Goal: Information Seeking & Learning: Learn about a topic

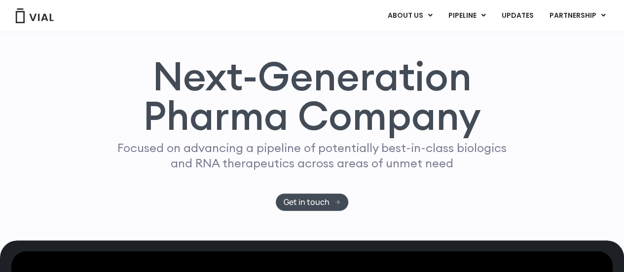
click at [421, 15] on link "ABOUT US" at bounding box center [410, 15] width 60 height 17
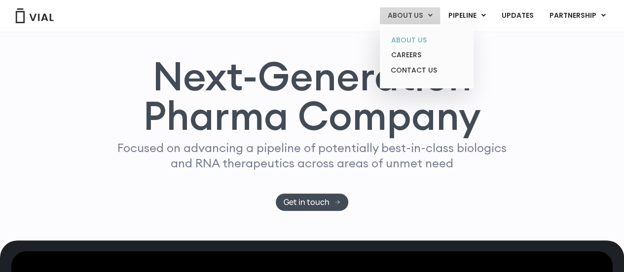
click at [412, 37] on link "ABOUT US" at bounding box center [426, 40] width 86 height 15
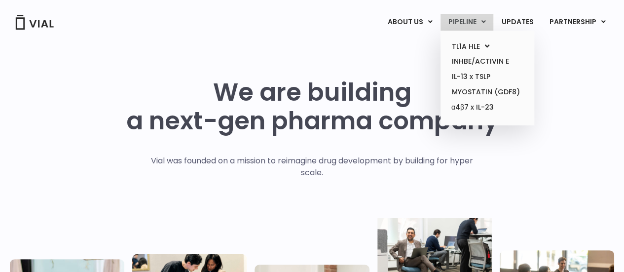
click at [481, 22] on link "PIPELINE" at bounding box center [467, 22] width 53 height 17
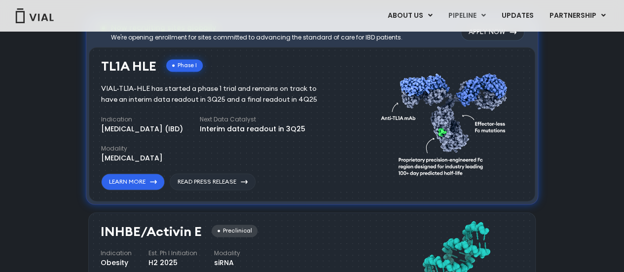
scroll to position [596, 0]
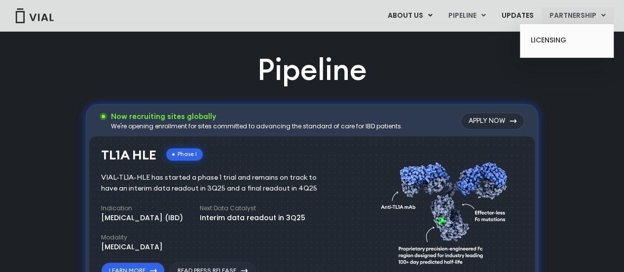
click at [560, 12] on link "PARTNERSHIP" at bounding box center [578, 15] width 72 height 17
